Goal: Information Seeking & Learning: Find specific fact

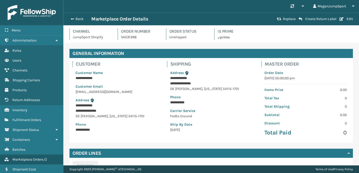
scroll to position [96, 0]
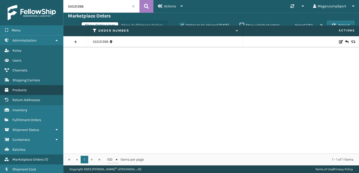
click at [20, 89] on span "Products" at bounding box center [19, 90] width 14 height 4
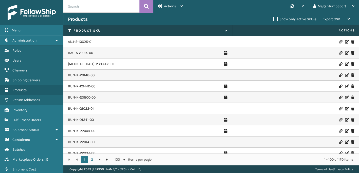
click at [106, 4] on input "text" at bounding box center [101, 6] width 76 height 13
type input "rbj-s-222"
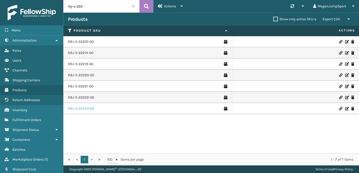
click at [88, 108] on link "RBJ-S-22223-00" at bounding box center [81, 108] width 26 height 5
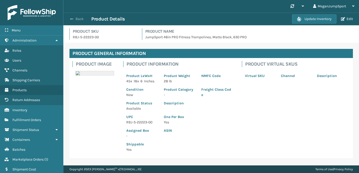
click at [72, 19] on span "button" at bounding box center [71, 19] width 3 height 4
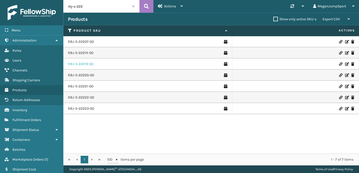
click at [81, 64] on link "RBJ-S-22219-00" at bounding box center [80, 64] width 25 height 5
